Goal: Transaction & Acquisition: Purchase product/service

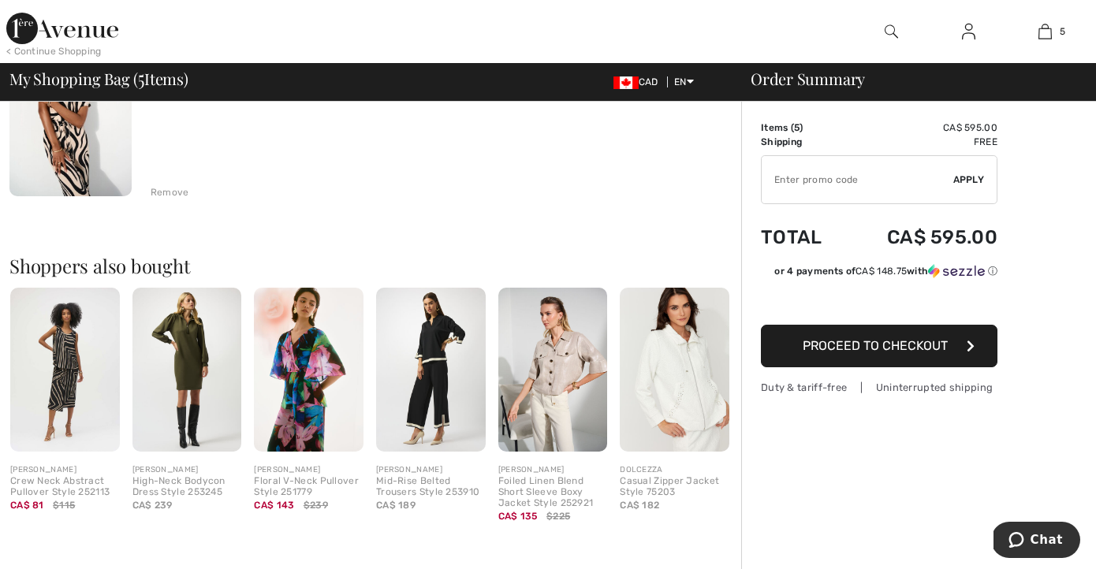
scroll to position [1043, 0]
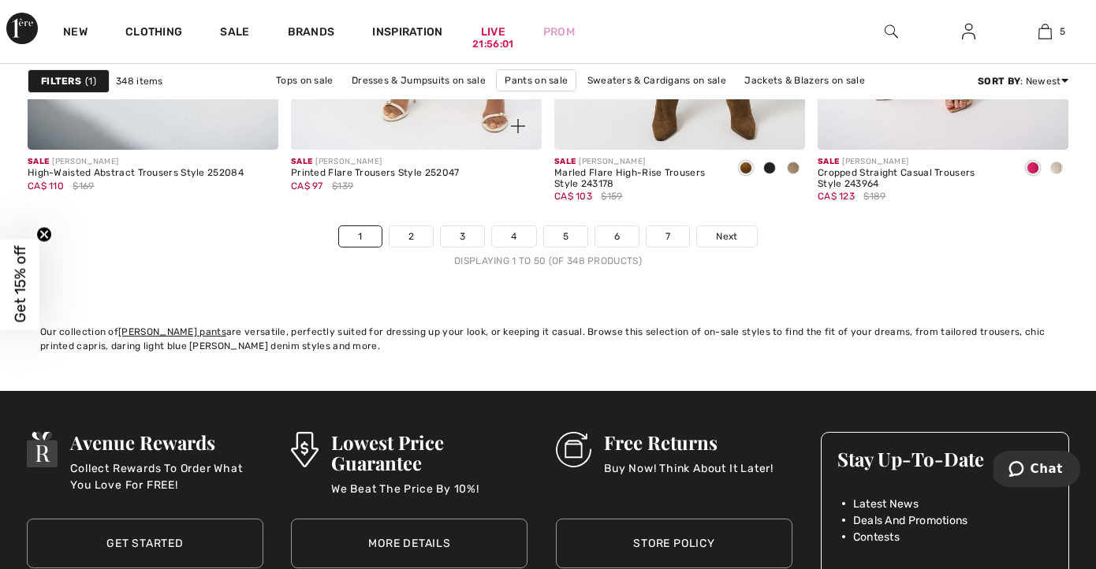
scroll to position [7091, 0]
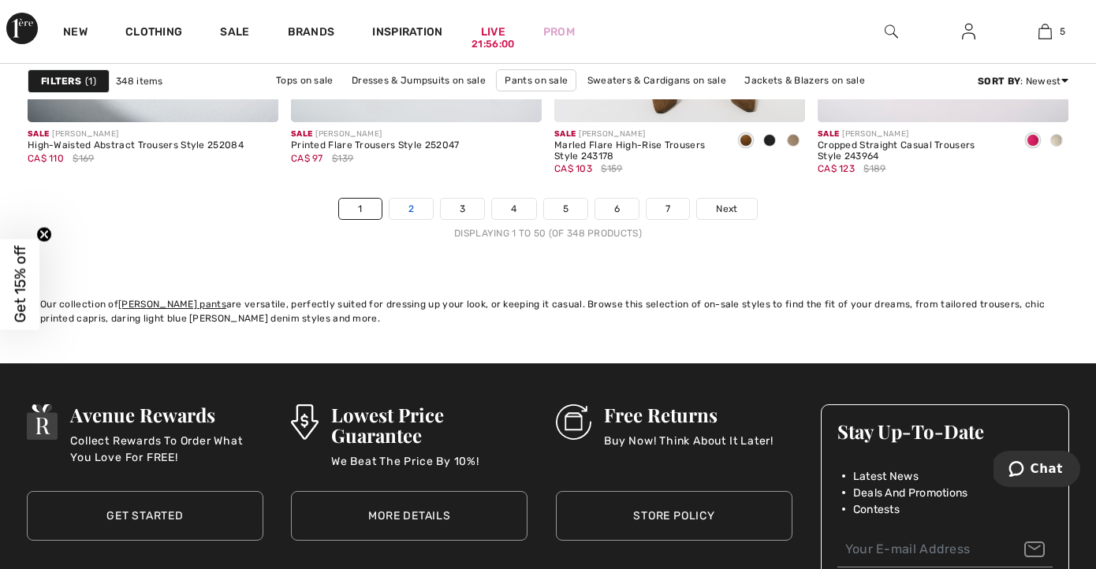
click at [410, 213] on link "2" at bounding box center [411, 209] width 43 height 21
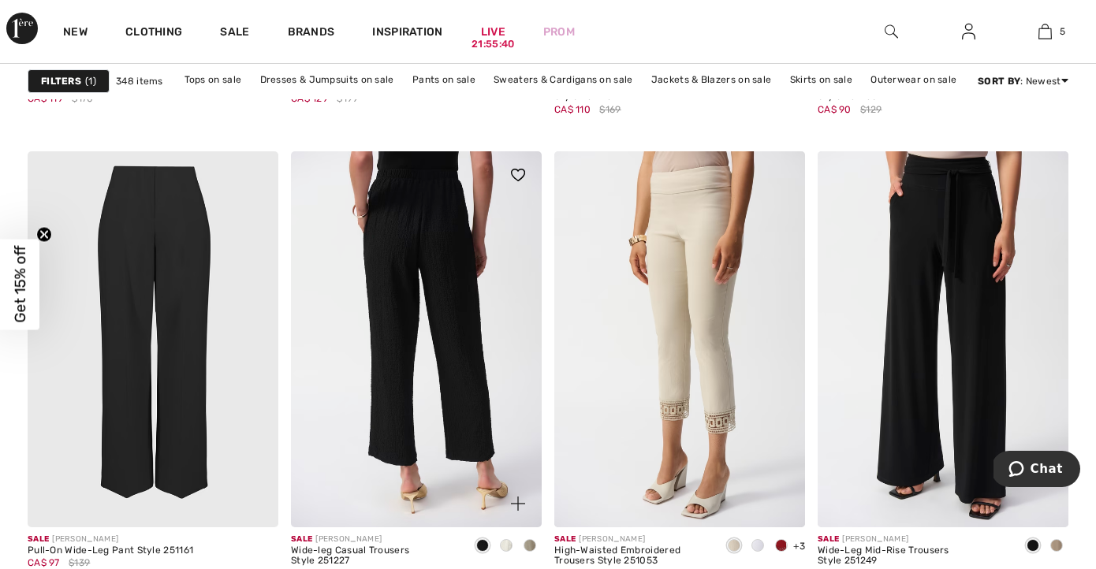
scroll to position [2580, 0]
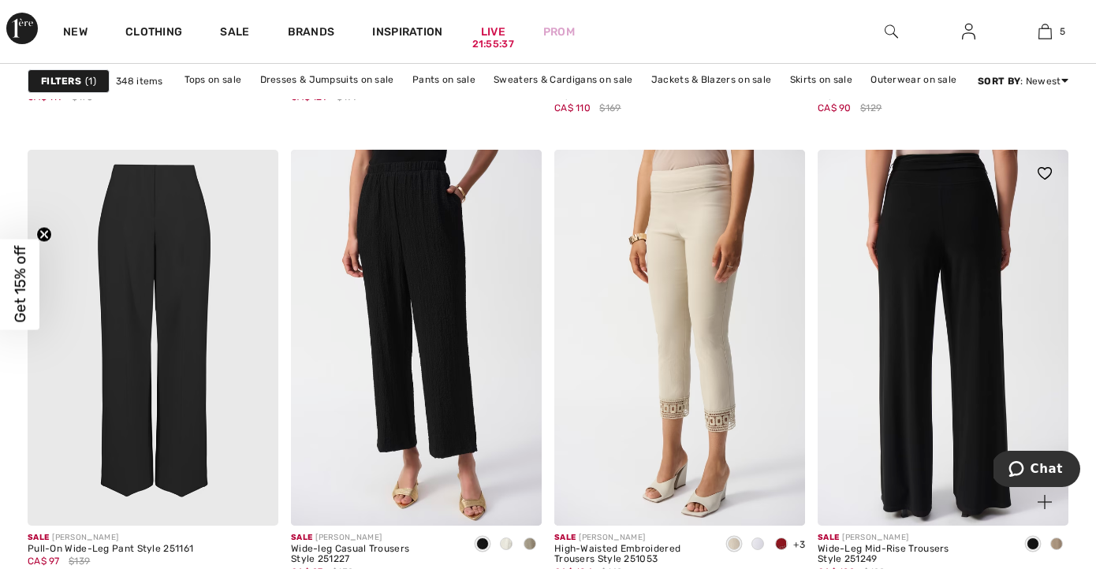
click at [948, 340] on img at bounding box center [943, 338] width 251 height 376
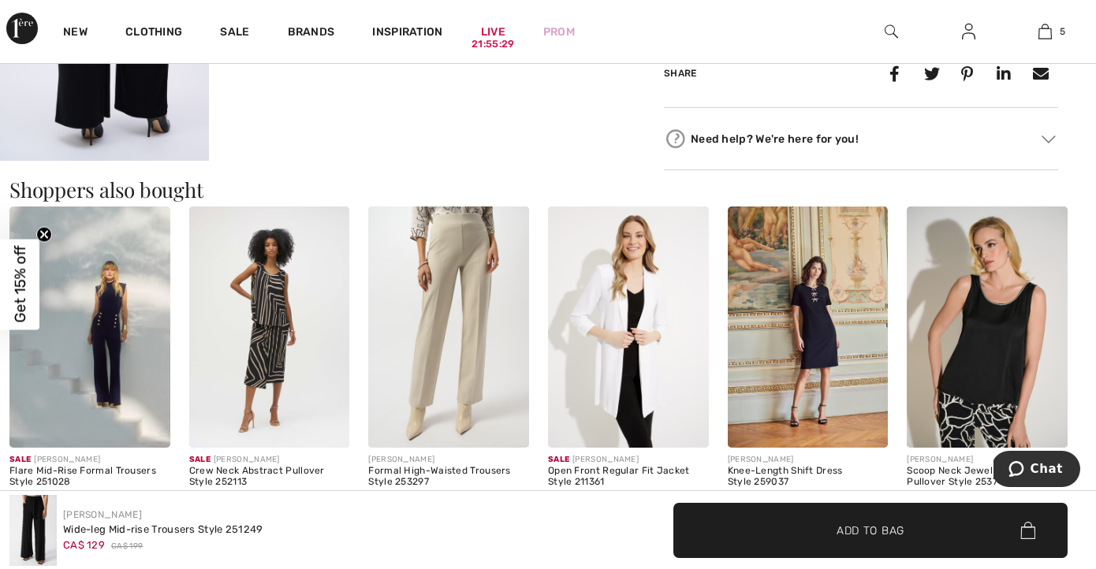
scroll to position [1348, 0]
